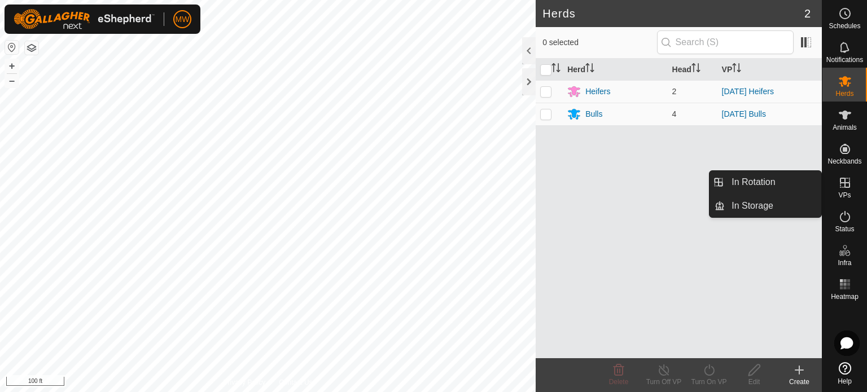
click at [793, 175] on link "In Rotation" at bounding box center [773, 182] width 97 height 23
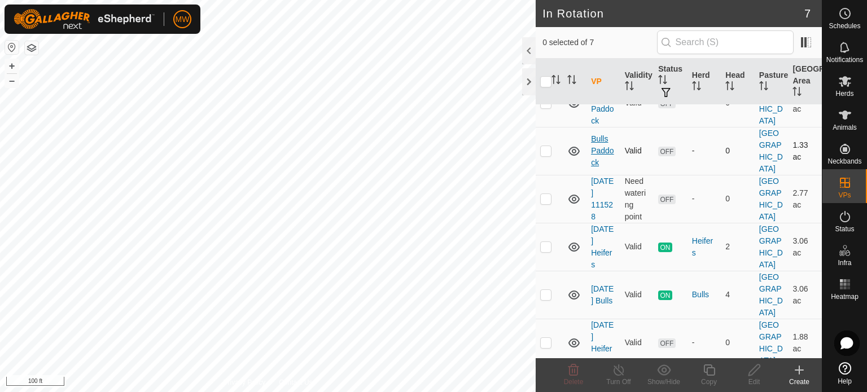
scroll to position [68, 0]
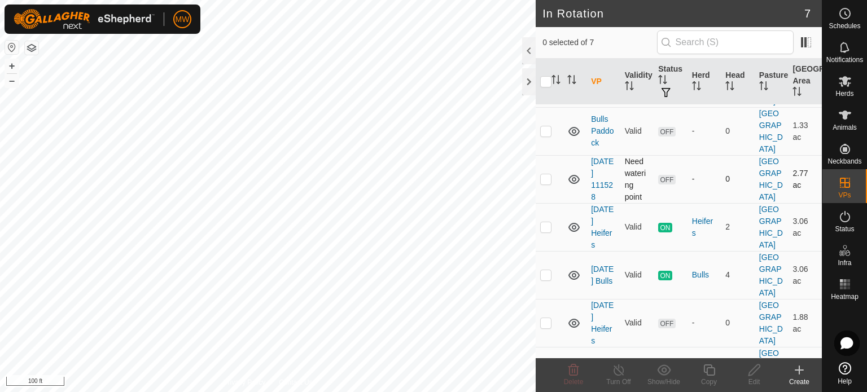
click at [550, 156] on td at bounding box center [549, 179] width 27 height 48
checkbox input "true"
click at [761, 370] on icon at bounding box center [754, 370] width 14 height 14
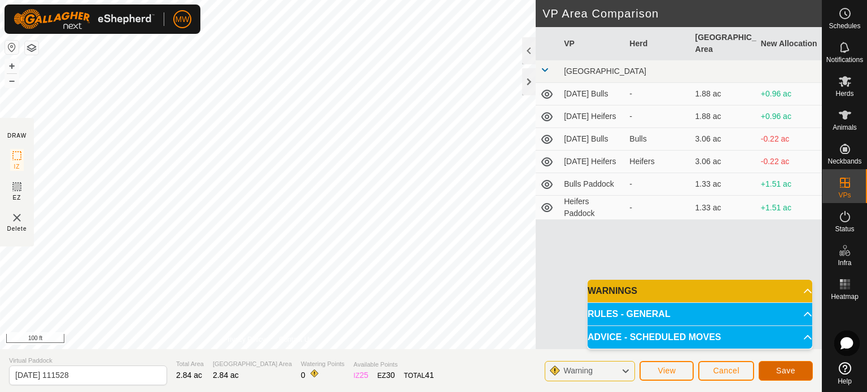
click at [782, 362] on button "Save" at bounding box center [785, 371] width 54 height 20
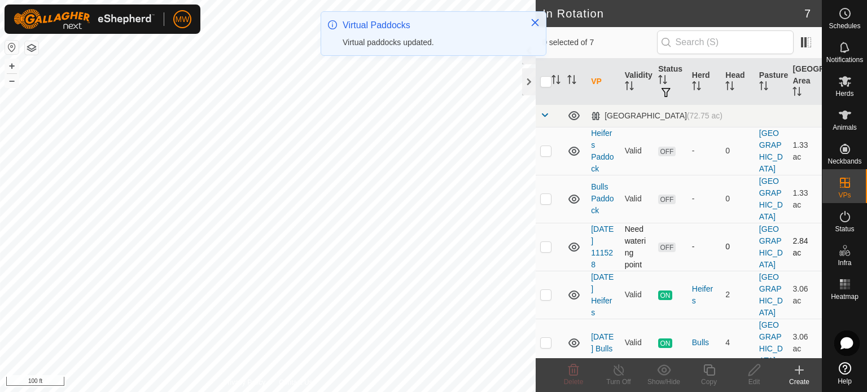
click at [555, 230] on td at bounding box center [549, 247] width 27 height 48
checkbox input "true"
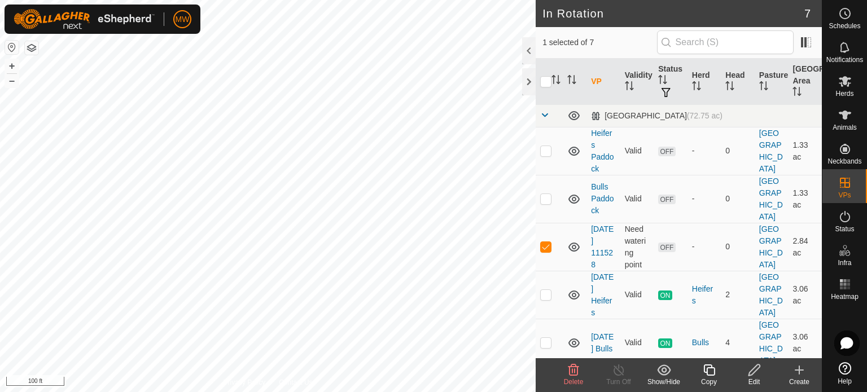
click at [762, 370] on edit-svg-icon at bounding box center [753, 370] width 45 height 14
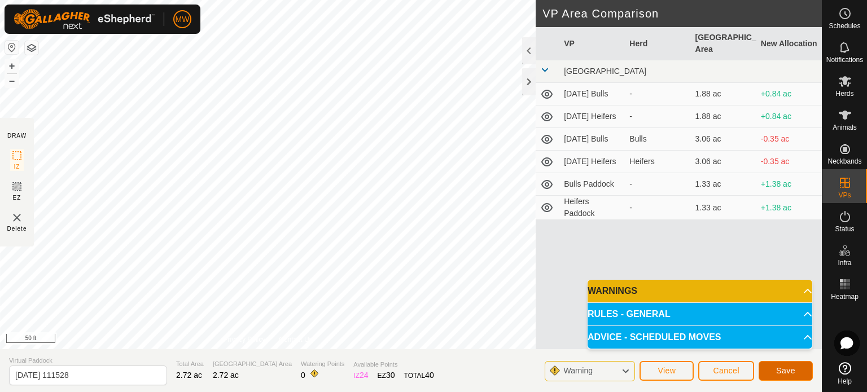
click at [783, 374] on span "Save" at bounding box center [785, 370] width 19 height 9
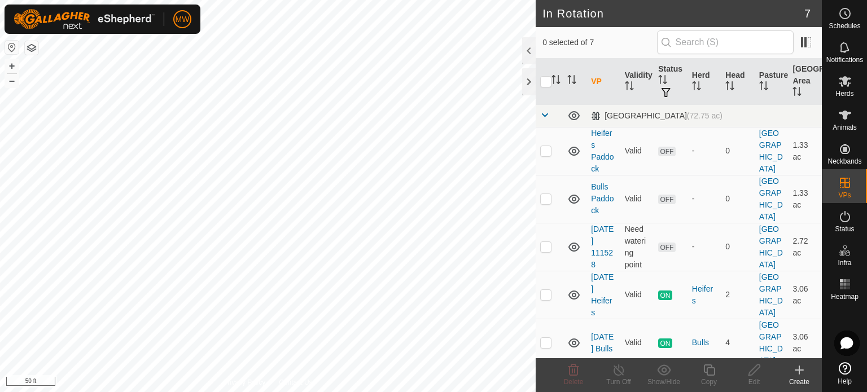
click at [33, 51] on button "button" at bounding box center [32, 48] width 14 height 14
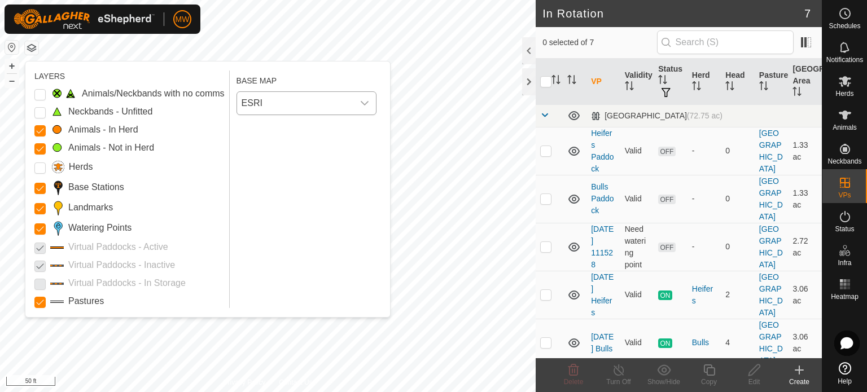
click at [293, 110] on span "ESRI" at bounding box center [295, 103] width 116 height 23
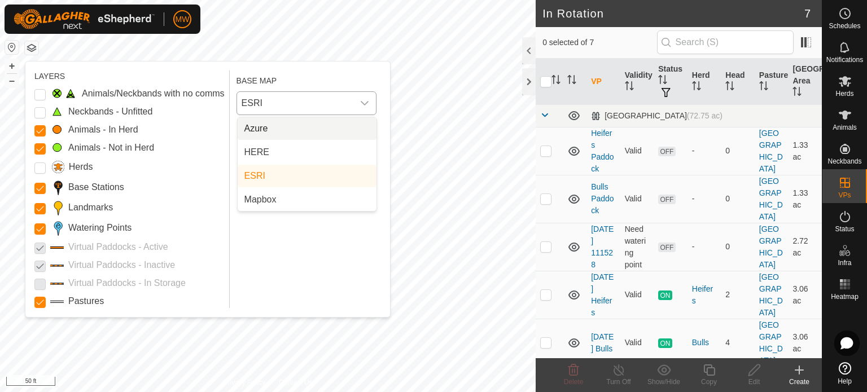
click at [287, 132] on li "Azure" at bounding box center [307, 128] width 139 height 23
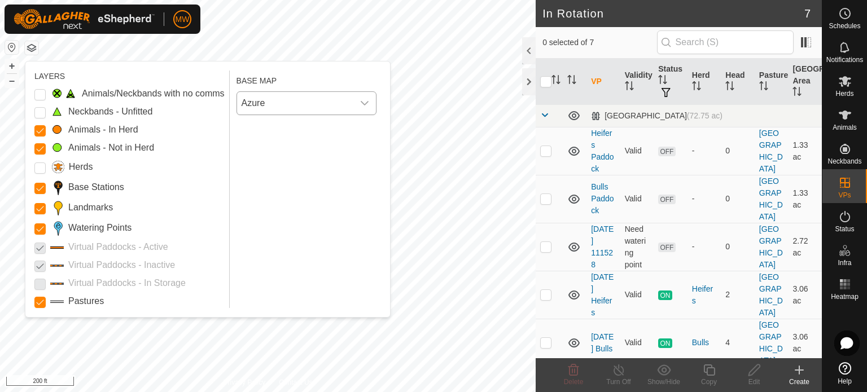
click at [362, 97] on div "dropdown trigger" at bounding box center [364, 103] width 23 height 23
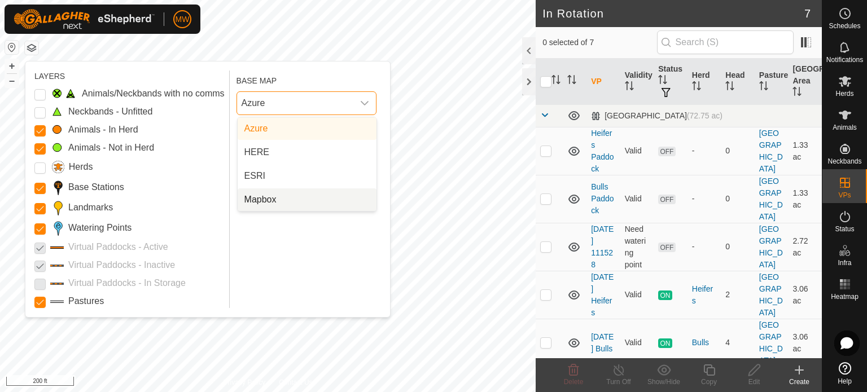
click at [251, 191] on li "Mapbox" at bounding box center [307, 199] width 139 height 23
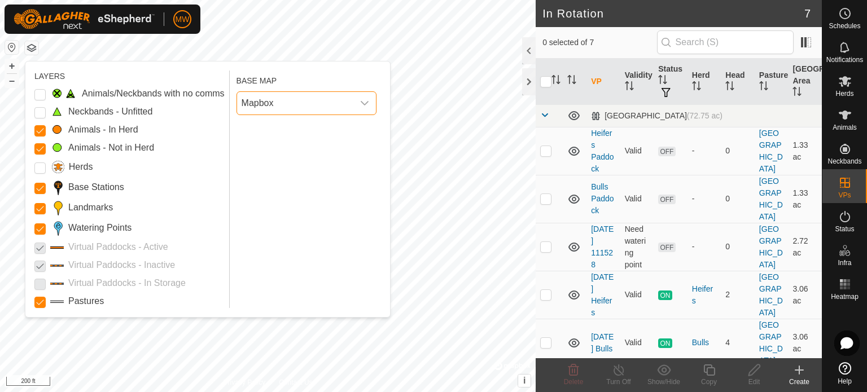
click at [335, 103] on span "Mapbox" at bounding box center [295, 103] width 116 height 23
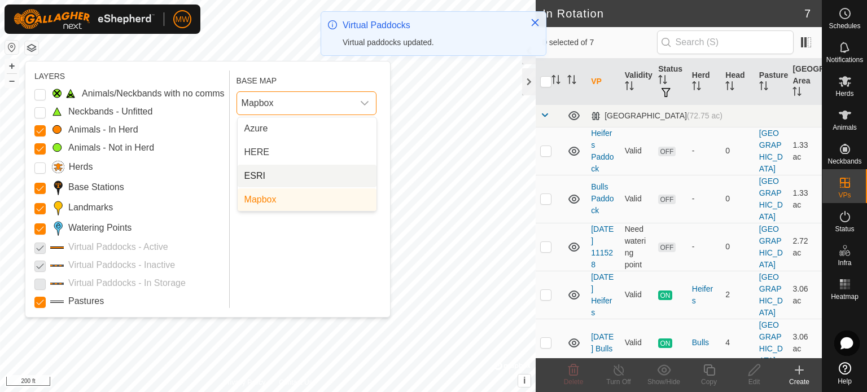
click at [264, 174] on li "ESRI" at bounding box center [307, 176] width 139 height 23
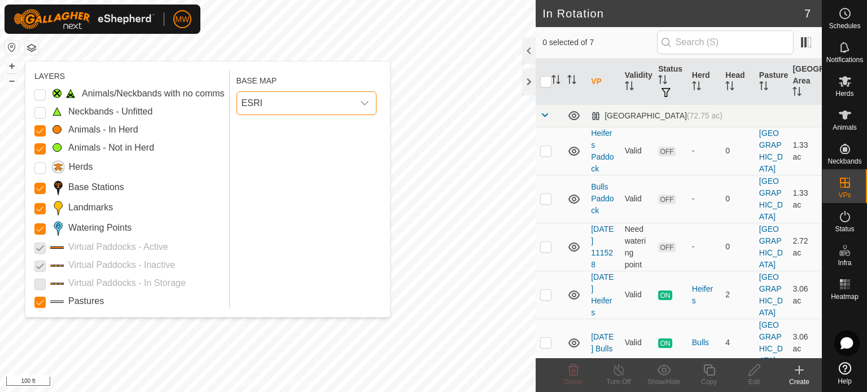
click at [30, 51] on button "button" at bounding box center [32, 48] width 14 height 14
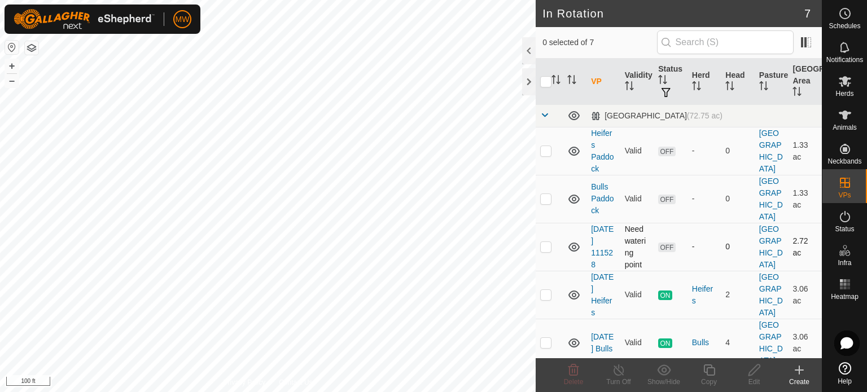
click at [546, 242] on p-checkbox at bounding box center [545, 246] width 11 height 9
checkbox input "true"
click at [753, 377] on div "Edit" at bounding box center [753, 382] width 45 height 10
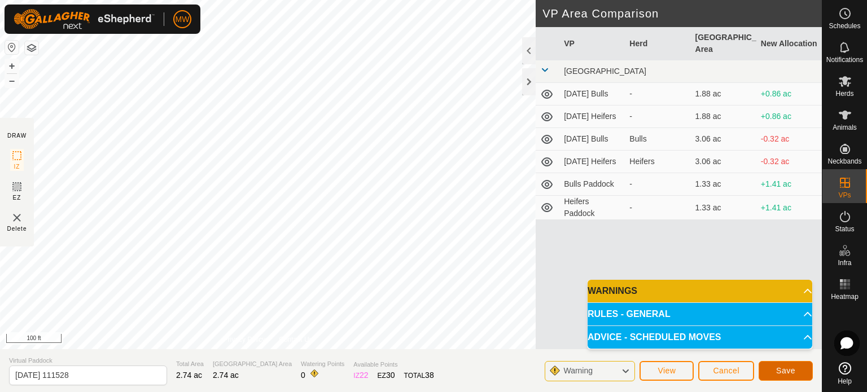
click at [791, 371] on span "Save" at bounding box center [785, 370] width 19 height 9
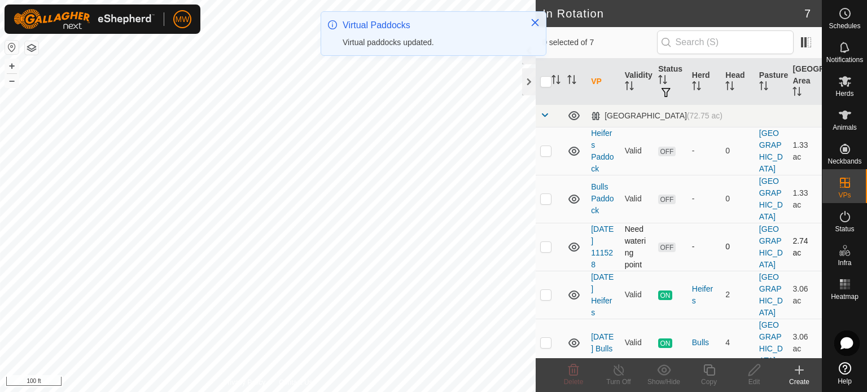
click at [549, 242] on p-checkbox at bounding box center [545, 246] width 11 height 9
checkbox input "true"
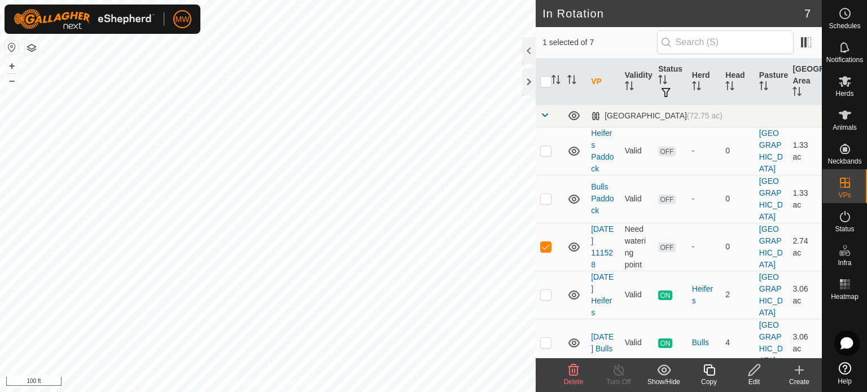
click at [744, 363] on div "Edit" at bounding box center [753, 375] width 45 height 34
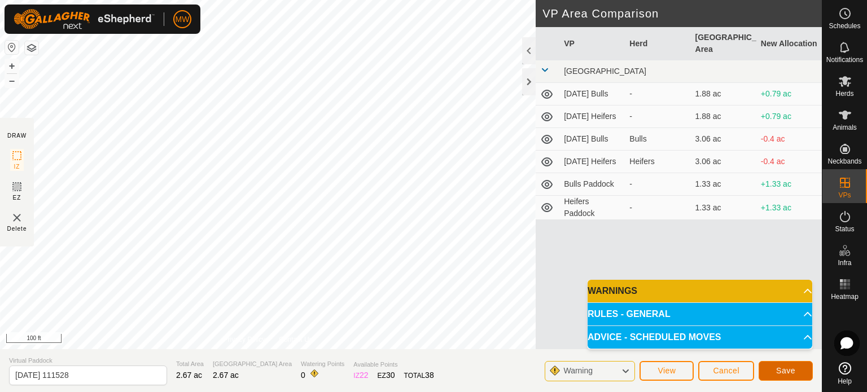
click at [782, 371] on span "Save" at bounding box center [785, 370] width 19 height 9
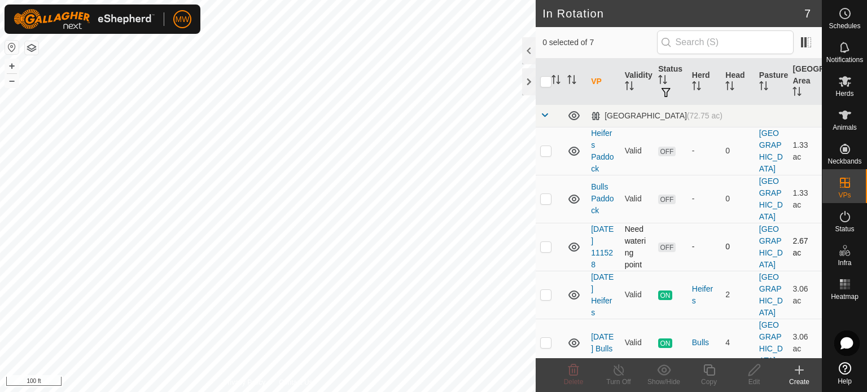
click at [553, 227] on td at bounding box center [549, 247] width 27 height 48
checkbox input "true"
click at [750, 374] on icon at bounding box center [754, 370] width 14 height 14
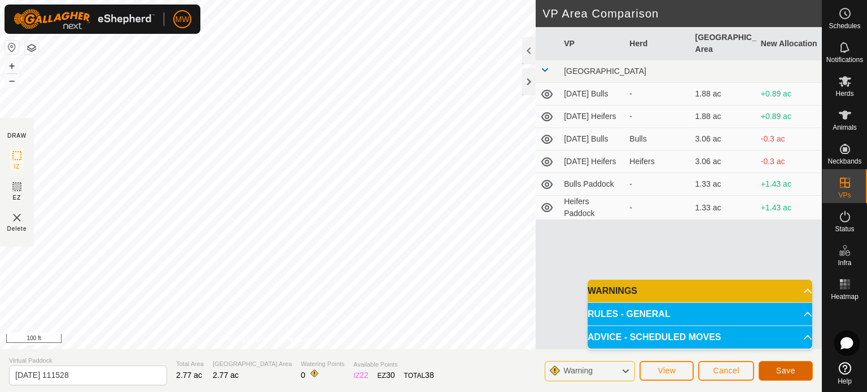
click at [791, 373] on span "Save" at bounding box center [785, 370] width 19 height 9
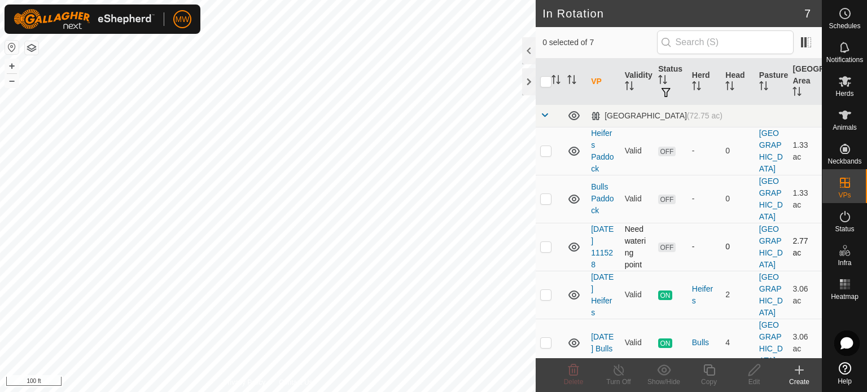
click at [552, 231] on td at bounding box center [549, 247] width 27 height 48
checkbox input "true"
click at [751, 377] on div "Edit" at bounding box center [753, 382] width 45 height 10
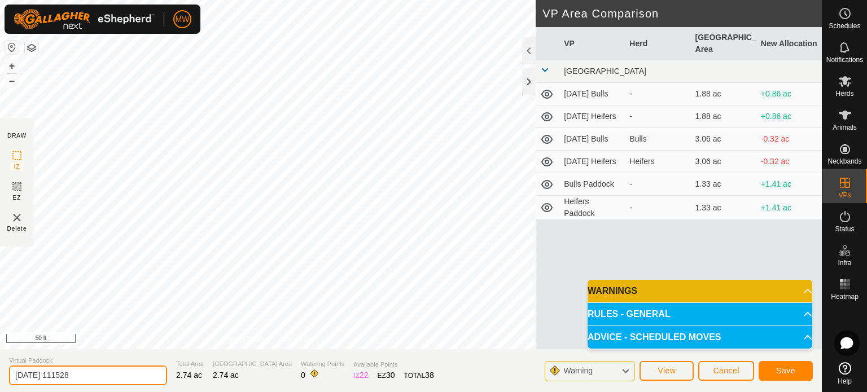
drag, startPoint x: 121, startPoint y: 376, endPoint x: 0, endPoint y: 354, distance: 123.3
click at [0, 353] on section "Virtual Paddock [DATE] 111528 Total Area 2.74 ac Grazing Area 2.74 ac Watering …" at bounding box center [411, 370] width 822 height 43
type input "Hayfield"
click at [798, 372] on button "Save" at bounding box center [785, 371] width 54 height 20
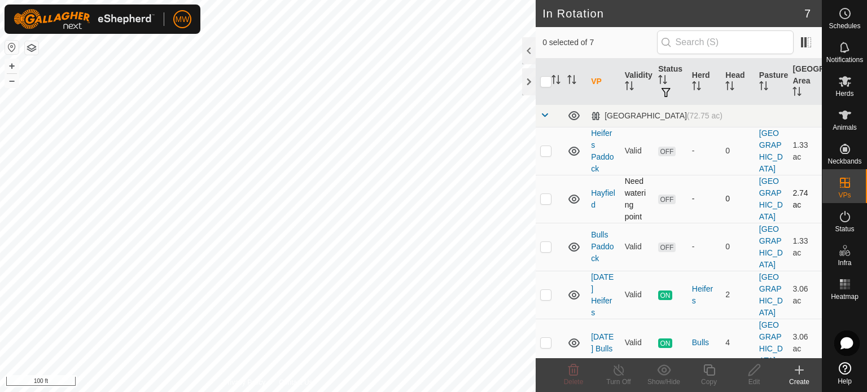
click at [546, 191] on td at bounding box center [549, 199] width 27 height 48
checkbox input "true"
click at [718, 377] on div "Copy" at bounding box center [708, 382] width 45 height 10
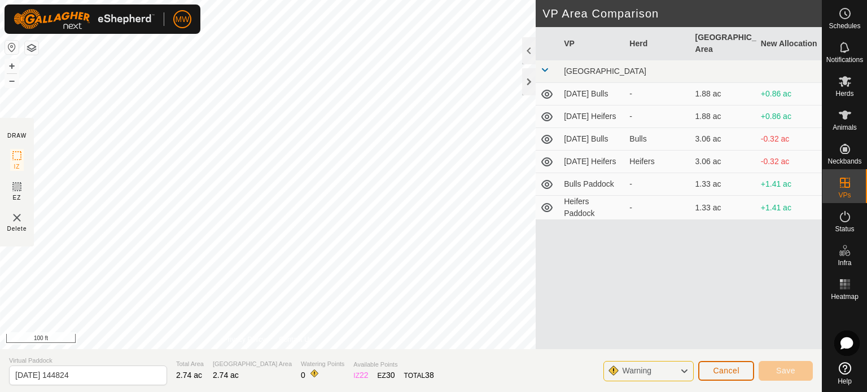
click at [727, 372] on span "Cancel" at bounding box center [726, 370] width 27 height 9
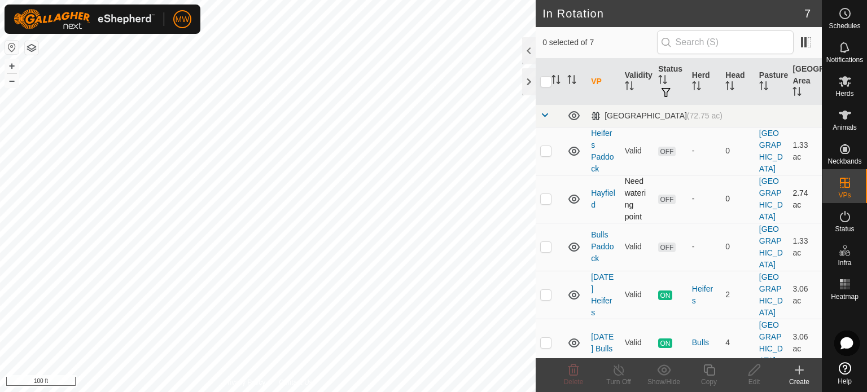
click at [549, 200] on p-checkbox at bounding box center [545, 198] width 11 height 9
checkbox input "true"
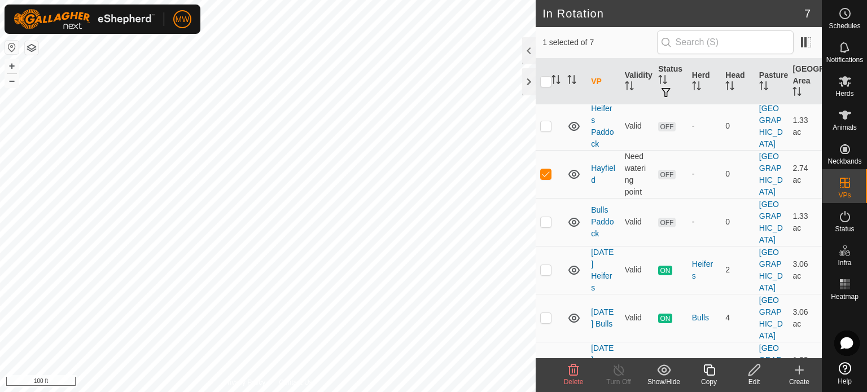
scroll to position [56, 0]
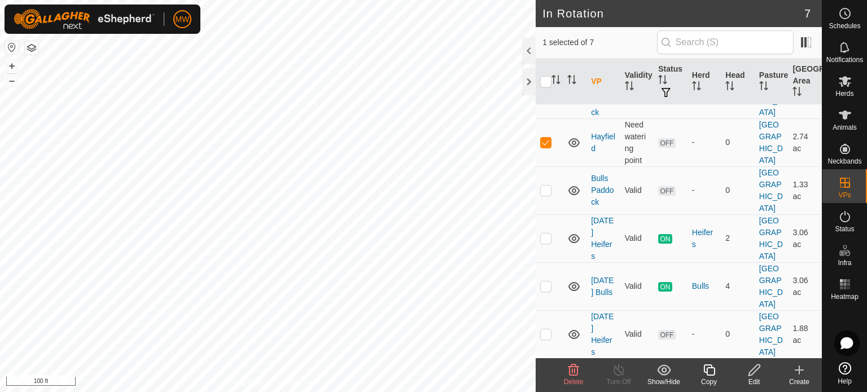
click at [748, 369] on icon at bounding box center [754, 370] width 14 height 14
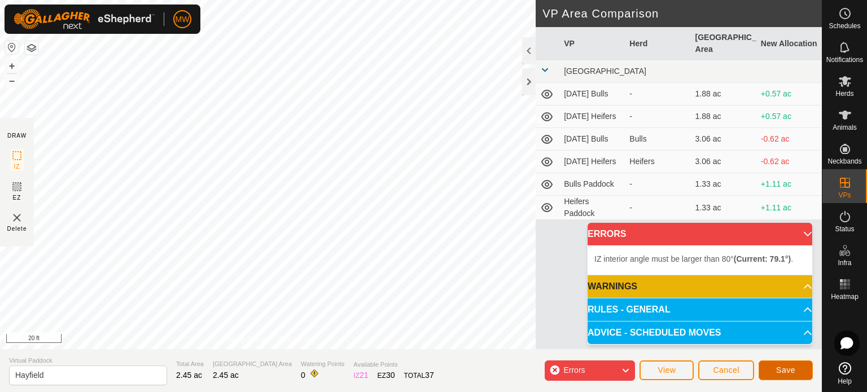
click at [764, 365] on button "Save" at bounding box center [785, 371] width 54 height 20
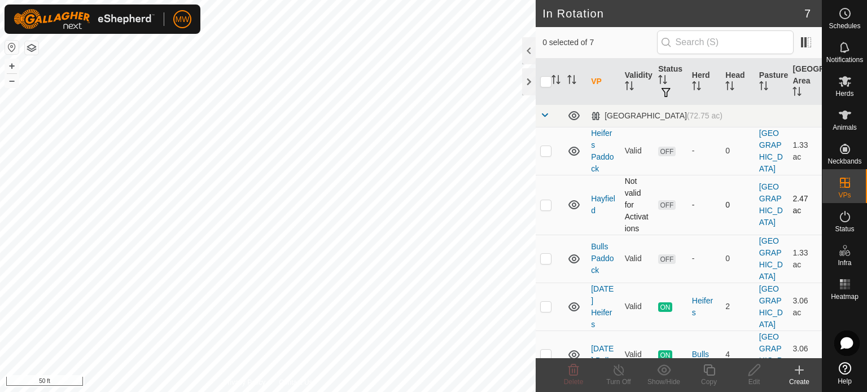
click at [550, 200] on p-checkbox at bounding box center [545, 204] width 11 height 9
checkbox input "true"
click at [750, 370] on icon at bounding box center [754, 370] width 14 height 14
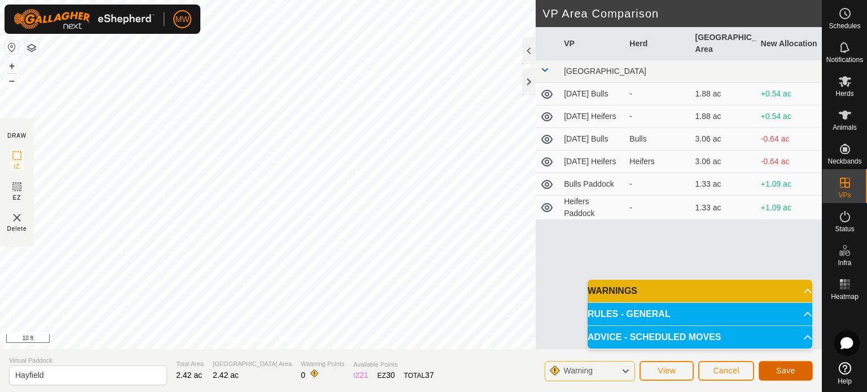
click at [764, 372] on button "Save" at bounding box center [785, 371] width 54 height 20
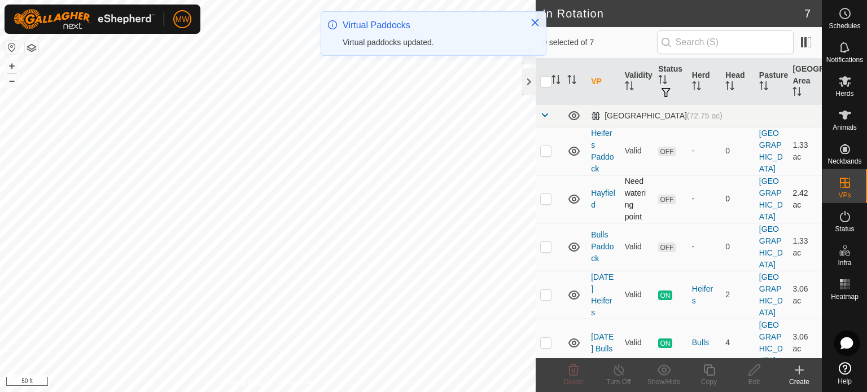
click at [552, 196] on td at bounding box center [549, 199] width 27 height 48
checkbox input "true"
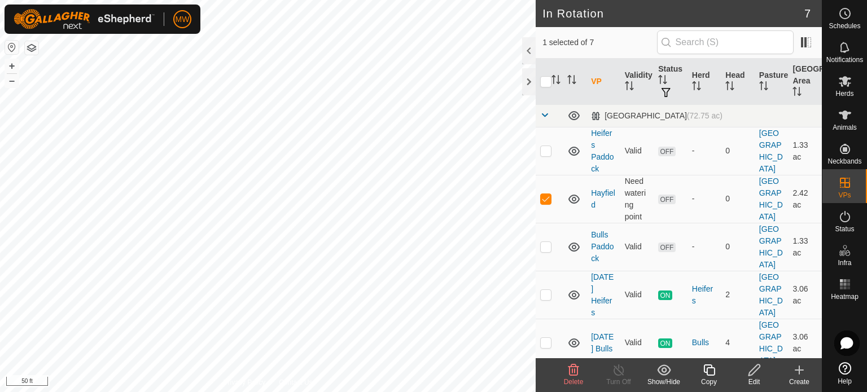
click at [761, 374] on edit-svg-icon at bounding box center [753, 370] width 45 height 14
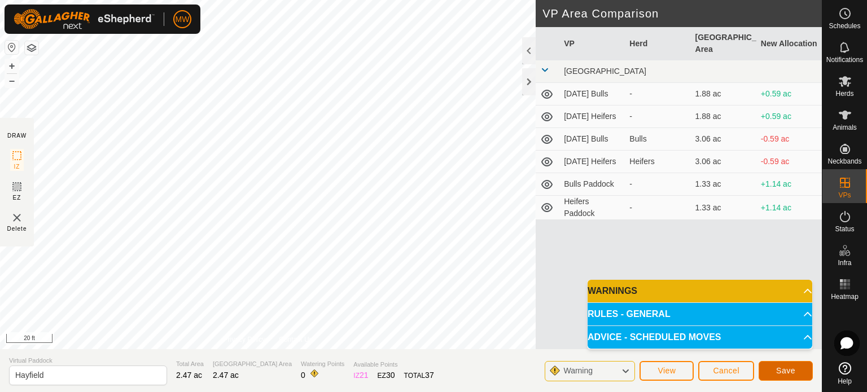
click at [789, 372] on span "Save" at bounding box center [785, 370] width 19 height 9
